Goal: Task Accomplishment & Management: Complete application form

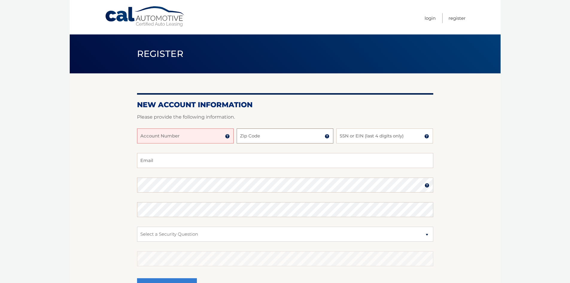
click at [246, 141] on input "Zip Code" at bounding box center [285, 135] width 97 height 15
click at [182, 139] on input "Account Number" at bounding box center [185, 135] width 97 height 15
click at [226, 138] on img at bounding box center [227, 136] width 5 height 5
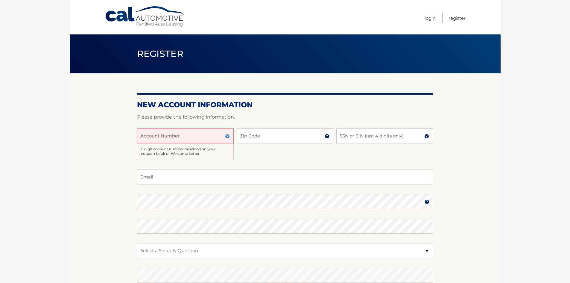
click at [160, 135] on input "Account Number" at bounding box center [185, 135] width 97 height 15
type input "44455554075"
click at [251, 133] on input "Zip Code" at bounding box center [285, 135] width 97 height 15
type input "05034"
click at [359, 136] on input "SSN or EIN (last 4 digits only)" at bounding box center [384, 135] width 97 height 15
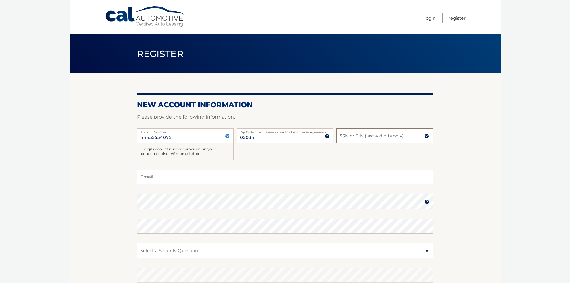
type input "1"
type input "1777"
click at [171, 179] on input "Email" at bounding box center [285, 176] width 296 height 15
type input "[EMAIL_ADDRESS][DOMAIN_NAME]"
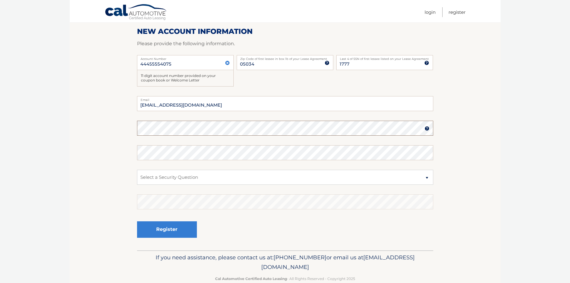
scroll to position [86, 0]
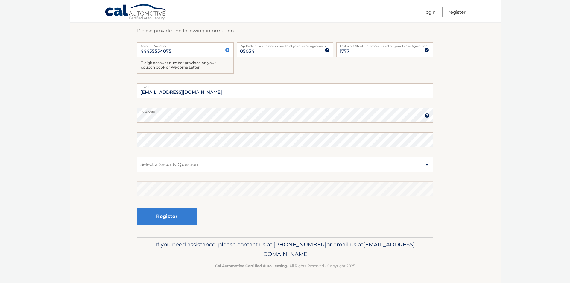
click at [428, 116] on img at bounding box center [427, 115] width 5 height 5
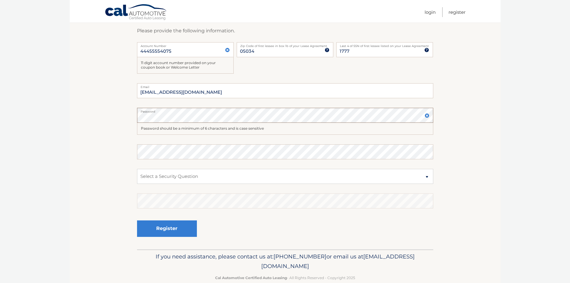
click at [118, 117] on section "New Account Information Please provide the following information. 44455554075 A…" at bounding box center [285, 118] width 431 height 262
